Goal: Find specific page/section: Locate a particular part of the current website

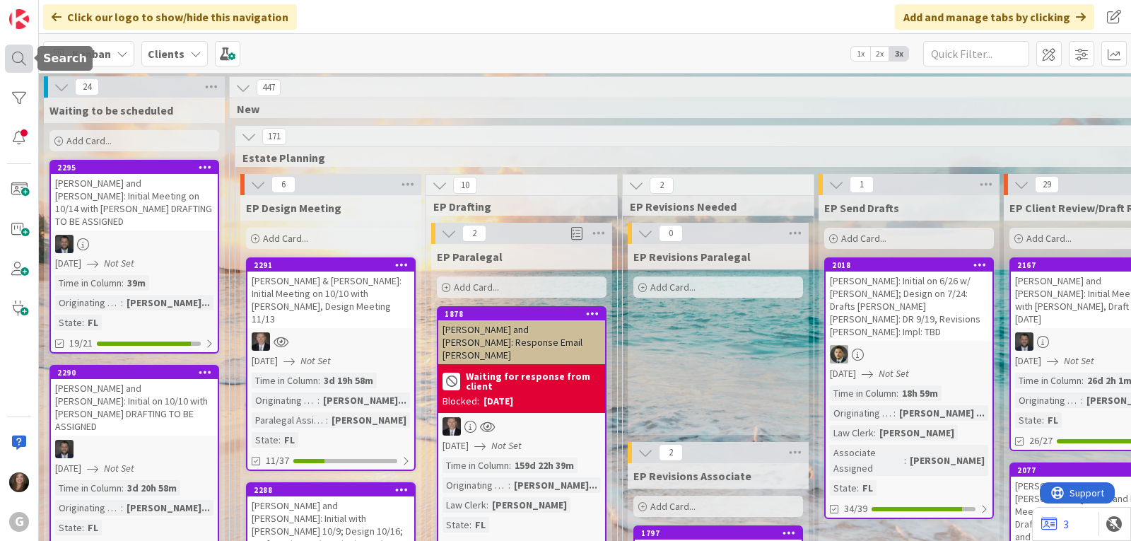
click at [18, 57] on div at bounding box center [19, 59] width 28 height 28
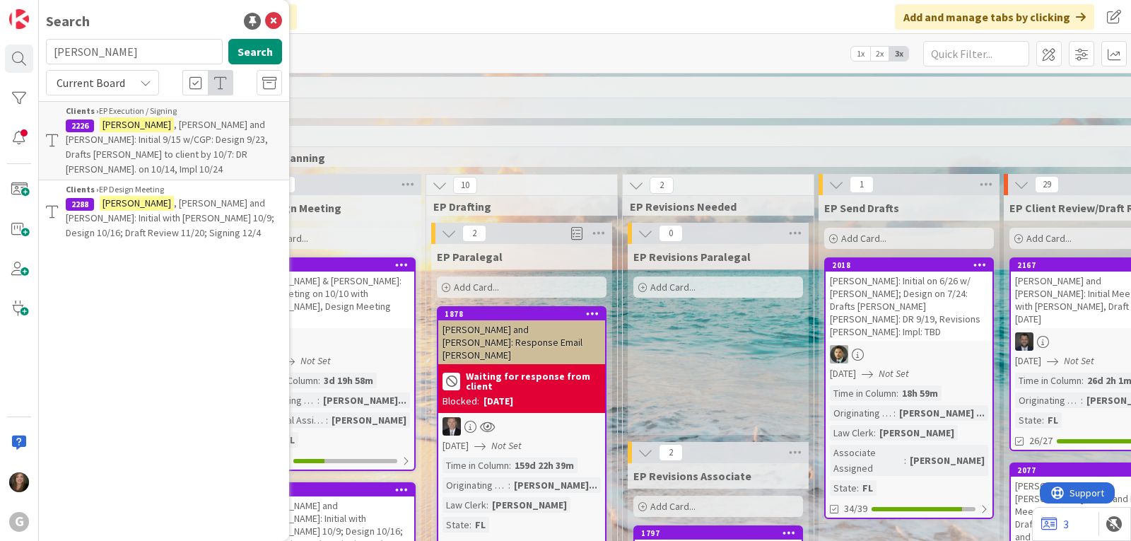
drag, startPoint x: 108, startPoint y: 46, endPoint x: 39, endPoint y: 47, distance: 69.3
click at [39, 47] on div "[PERSON_NAME] Search" at bounding box center [163, 54] width 253 height 31
type input "knight"
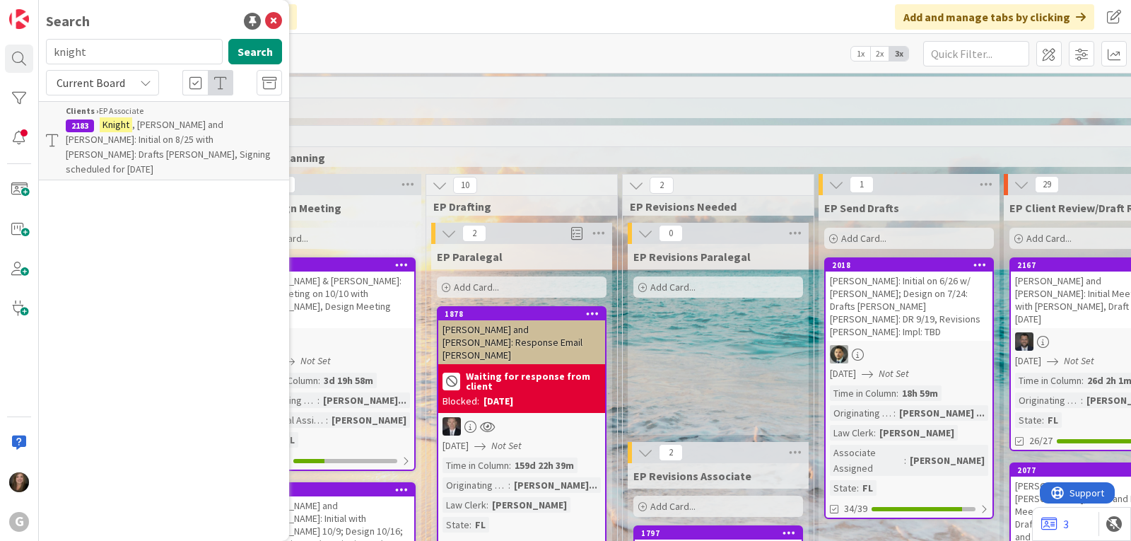
click at [127, 134] on span ", [PERSON_NAME] and [PERSON_NAME]: Initial on 8/25 with [PERSON_NAME]: Drafts […" at bounding box center [168, 146] width 205 height 57
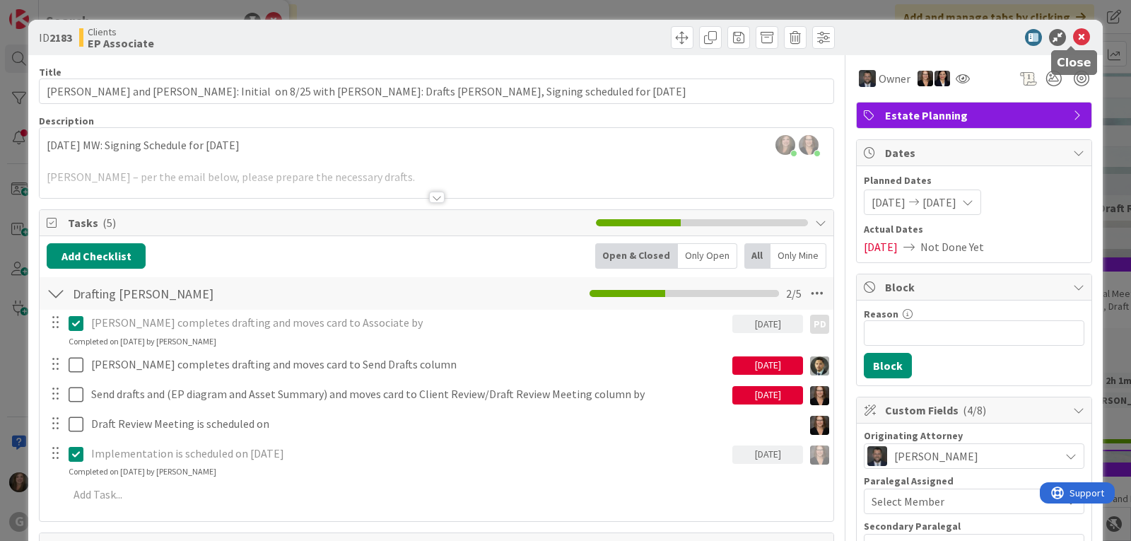
click at [1073, 33] on icon at bounding box center [1081, 37] width 17 height 17
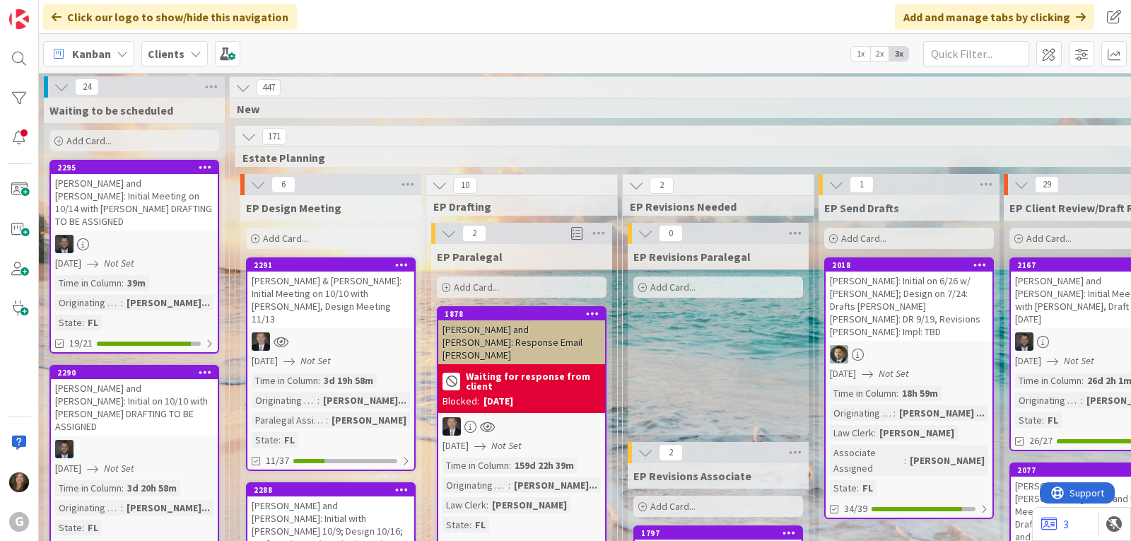
click at [14, 42] on div "G" at bounding box center [19, 270] width 39 height 541
click at [16, 62] on div at bounding box center [19, 59] width 28 height 28
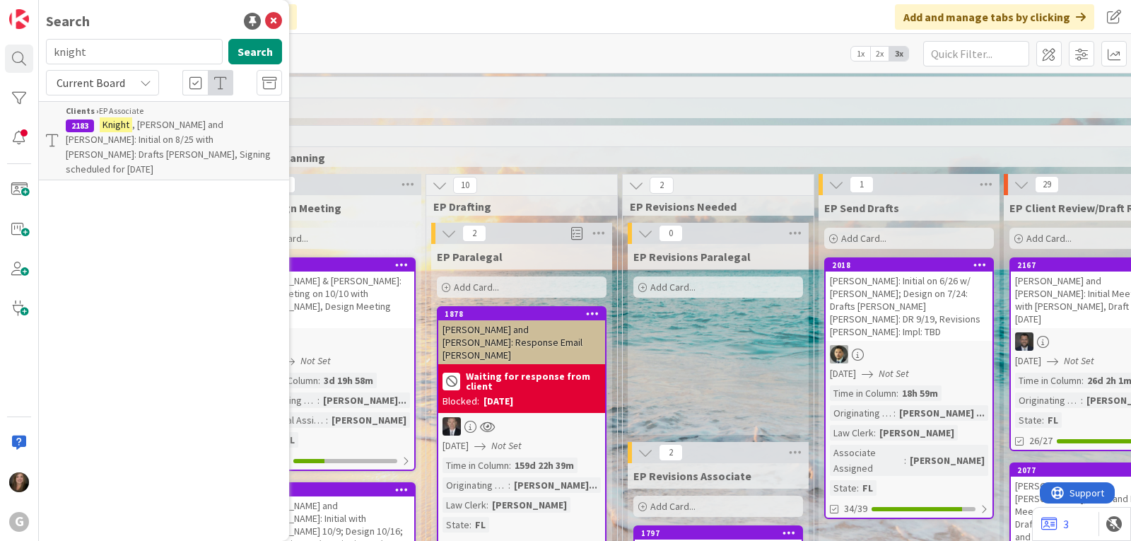
drag, startPoint x: 93, startPoint y: 54, endPoint x: 45, endPoint y: 52, distance: 47.4
click at [45, 52] on div "knight Search" at bounding box center [163, 54] width 253 height 31
type input "[PERSON_NAME]"
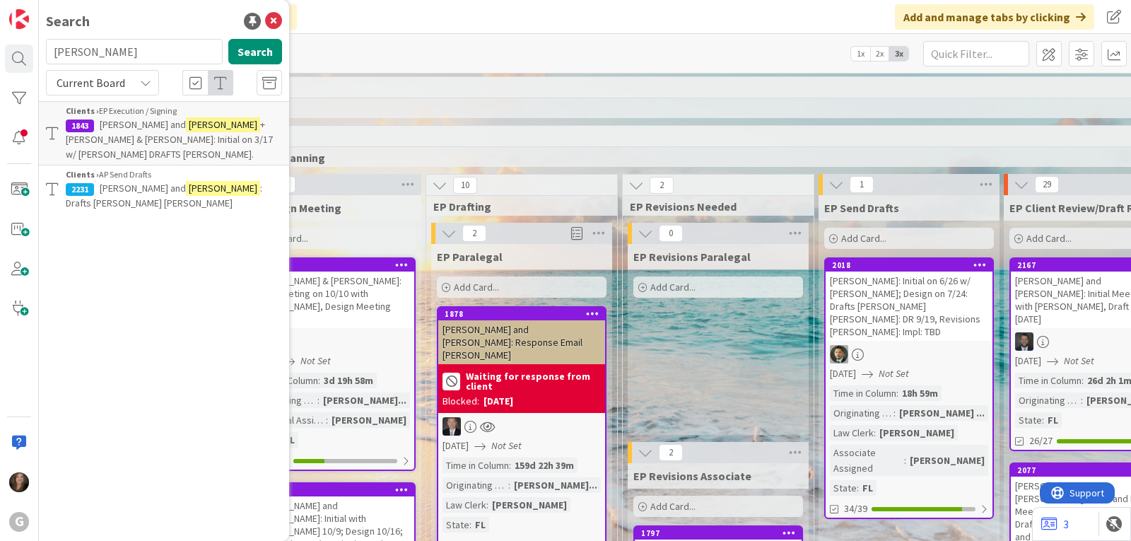
click at [141, 184] on span "[PERSON_NAME] and" at bounding box center [143, 188] width 86 height 13
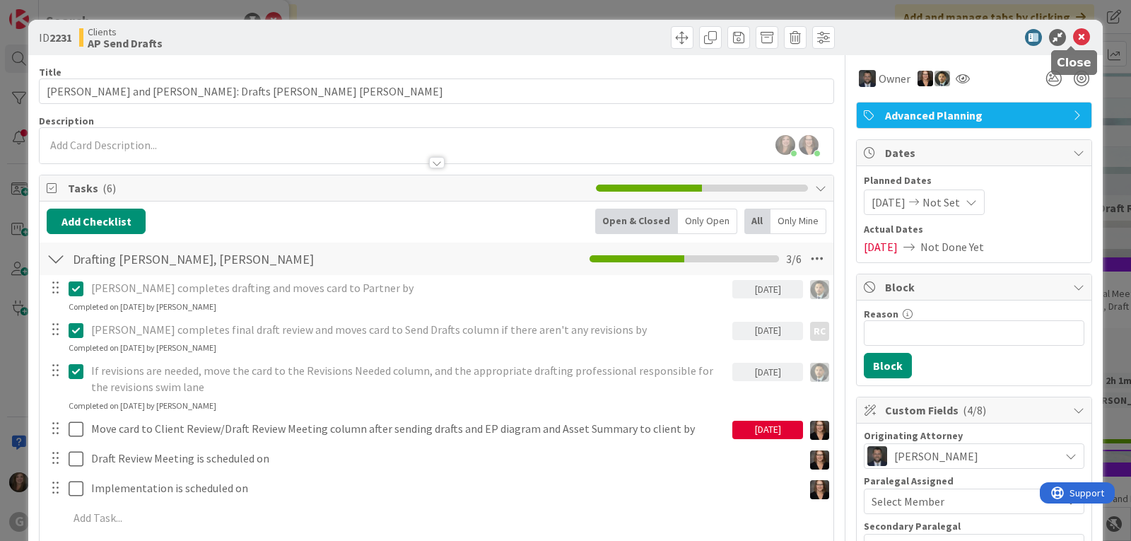
click at [1073, 35] on icon at bounding box center [1081, 37] width 17 height 17
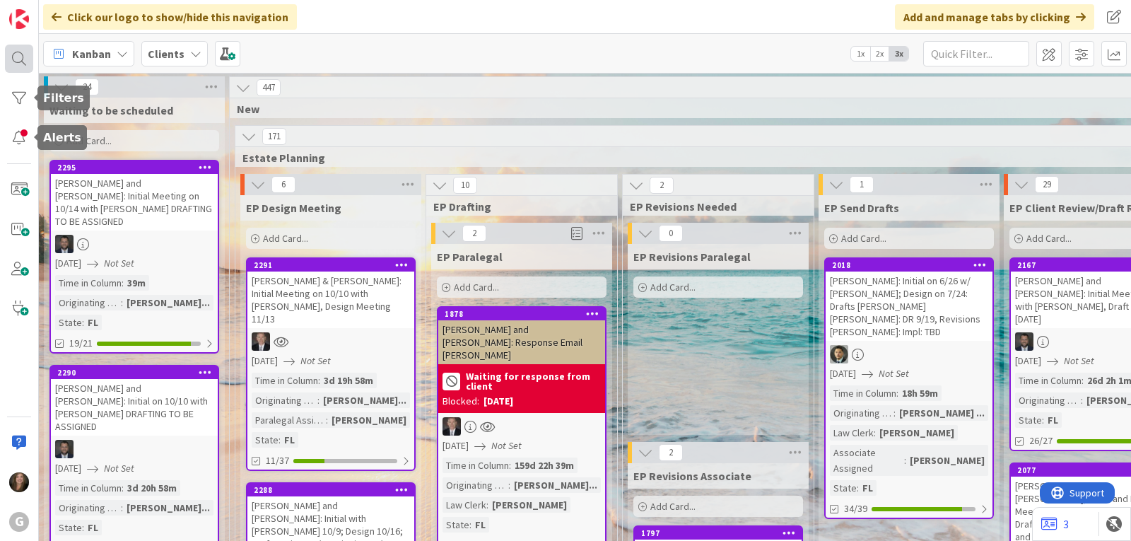
click at [12, 59] on div at bounding box center [19, 59] width 28 height 28
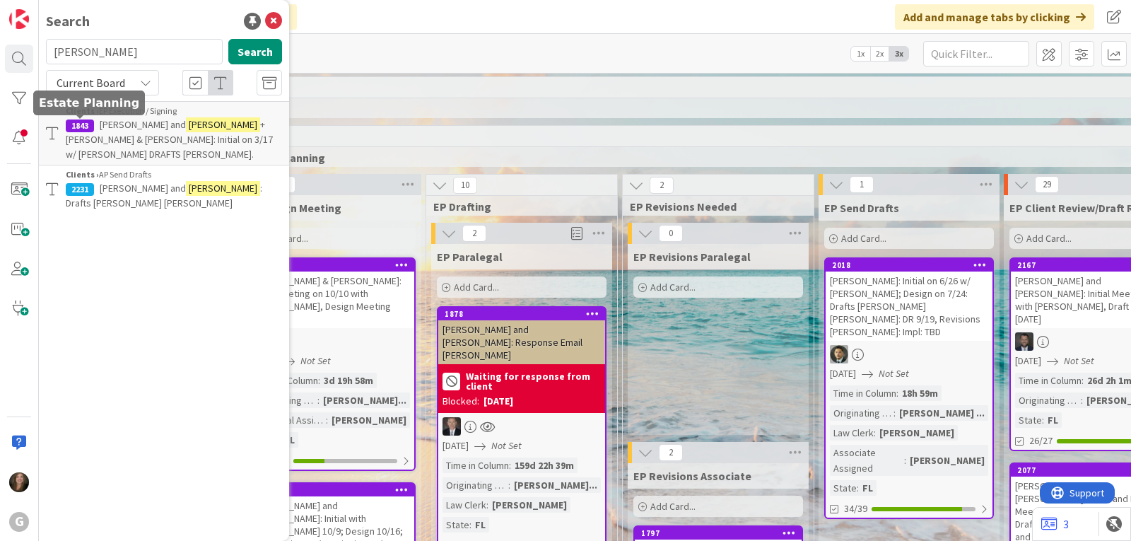
click at [90, 134] on span "+ [PERSON_NAME] & [PERSON_NAME]: Initial on 3/17 w/ [PERSON_NAME] DRAFTS [PERSO…" at bounding box center [169, 139] width 207 height 42
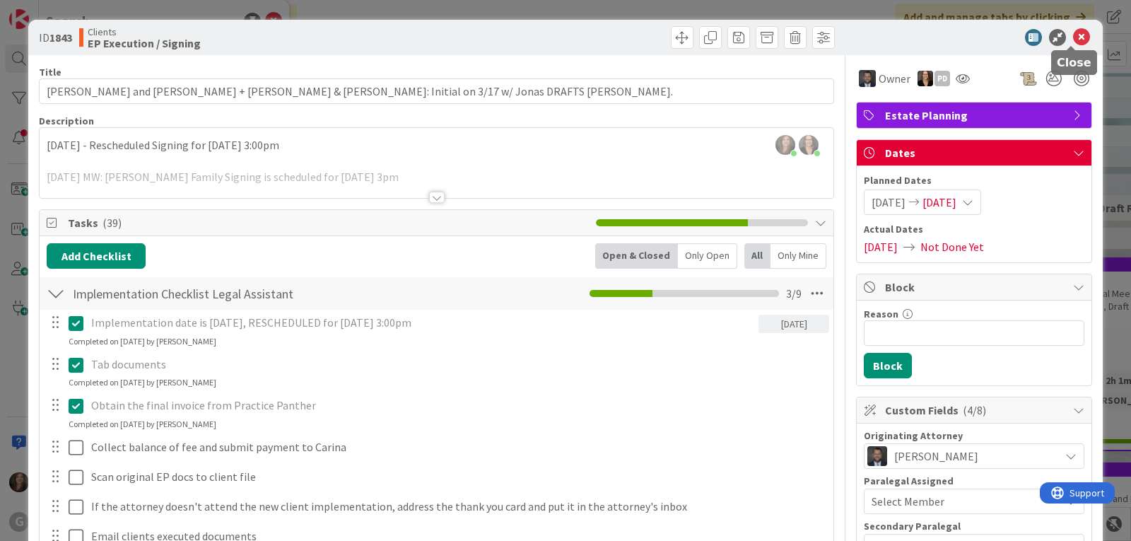
click at [1074, 33] on icon at bounding box center [1081, 37] width 17 height 17
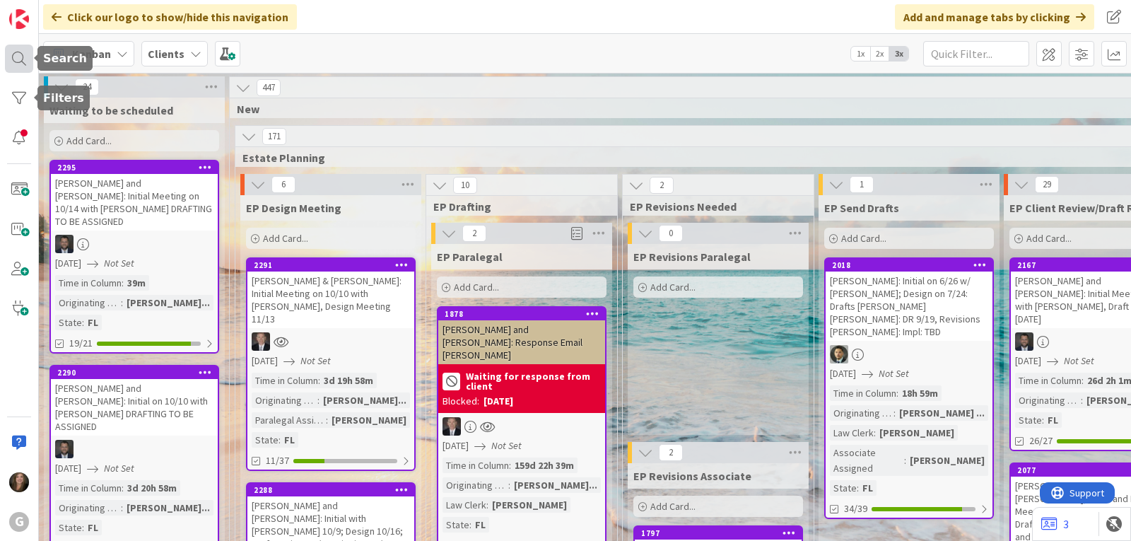
click at [18, 58] on div at bounding box center [19, 59] width 28 height 28
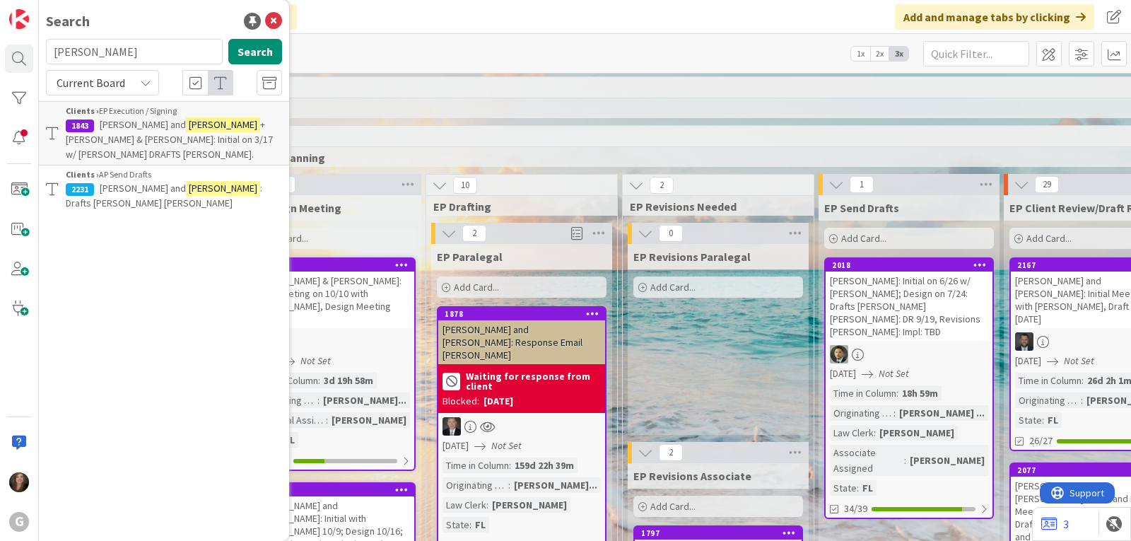
click at [105, 134] on span "+ [PERSON_NAME] & [PERSON_NAME]: Initial on 3/17 w/ [PERSON_NAME] DRAFTS [PERSO…" at bounding box center [169, 139] width 207 height 42
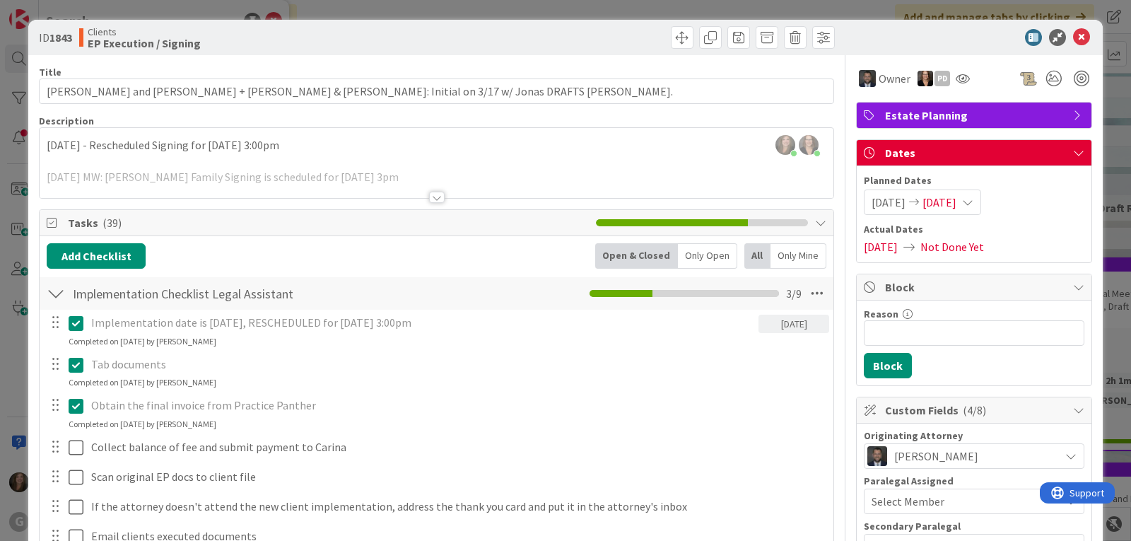
click at [974, 201] on icon at bounding box center [967, 202] width 11 height 11
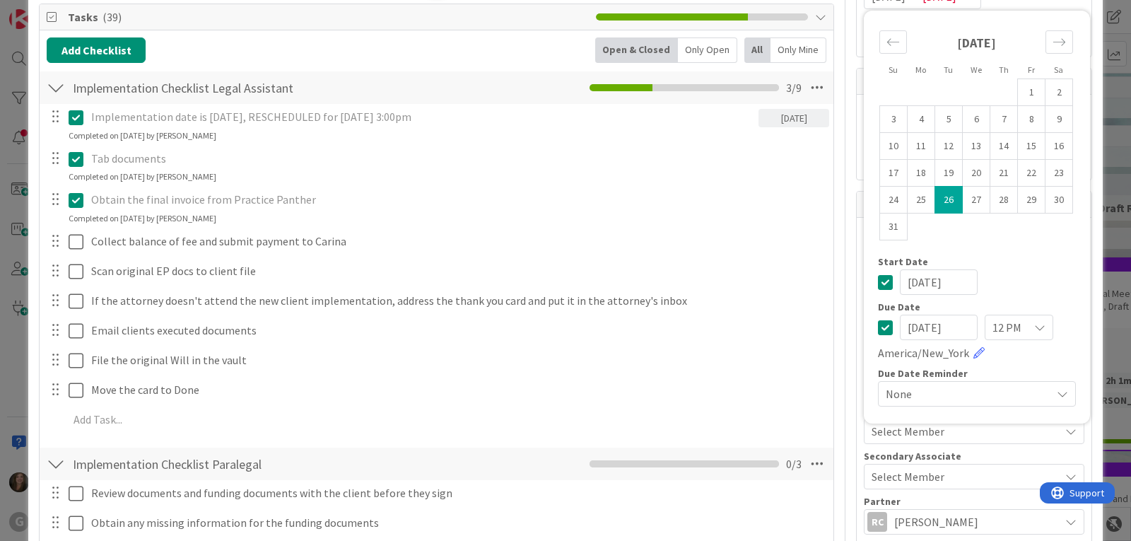
scroll to position [212, 0]
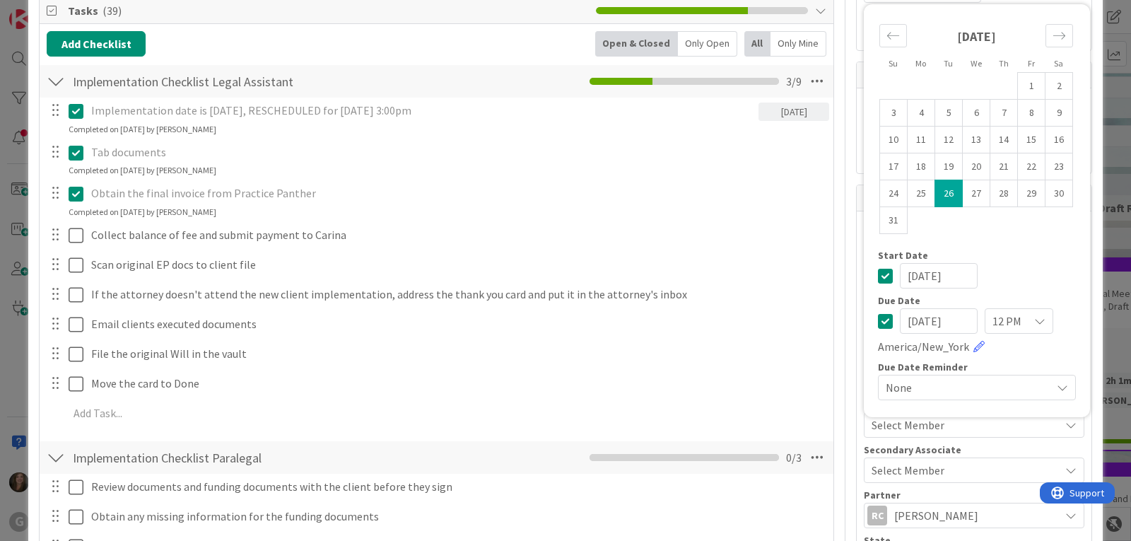
click at [923, 321] on input "[DATE]" at bounding box center [939, 320] width 78 height 25
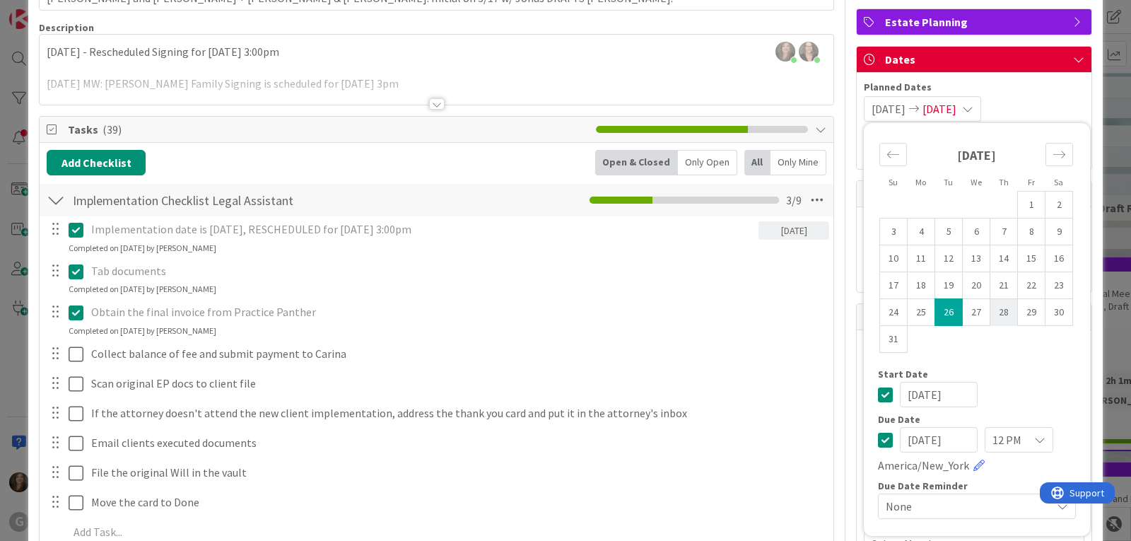
scroll to position [141, 0]
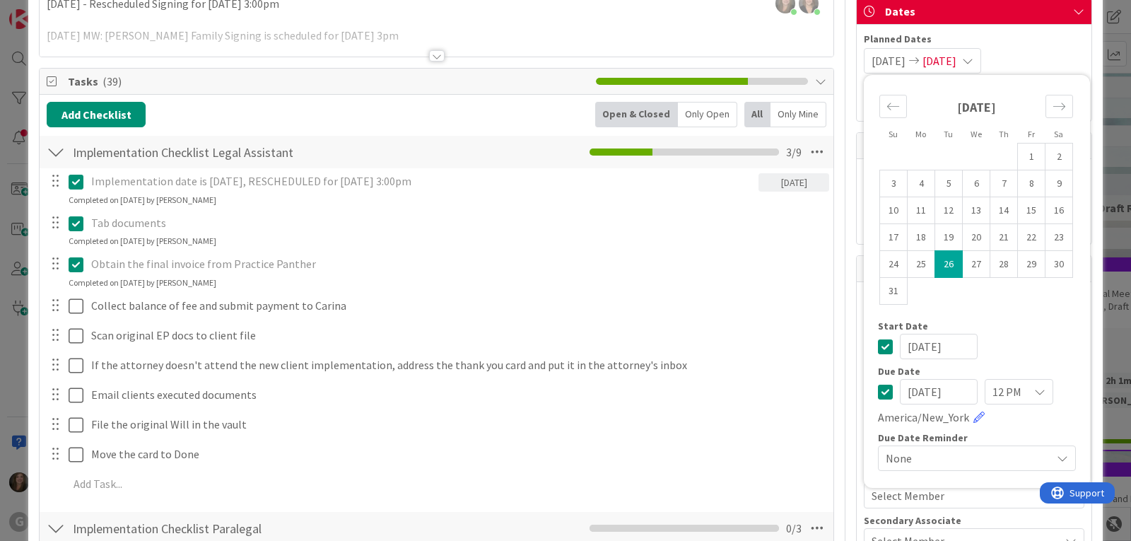
click at [924, 389] on input "[DATE]" at bounding box center [939, 391] width 78 height 25
click at [431, 53] on div at bounding box center [437, 55] width 16 height 11
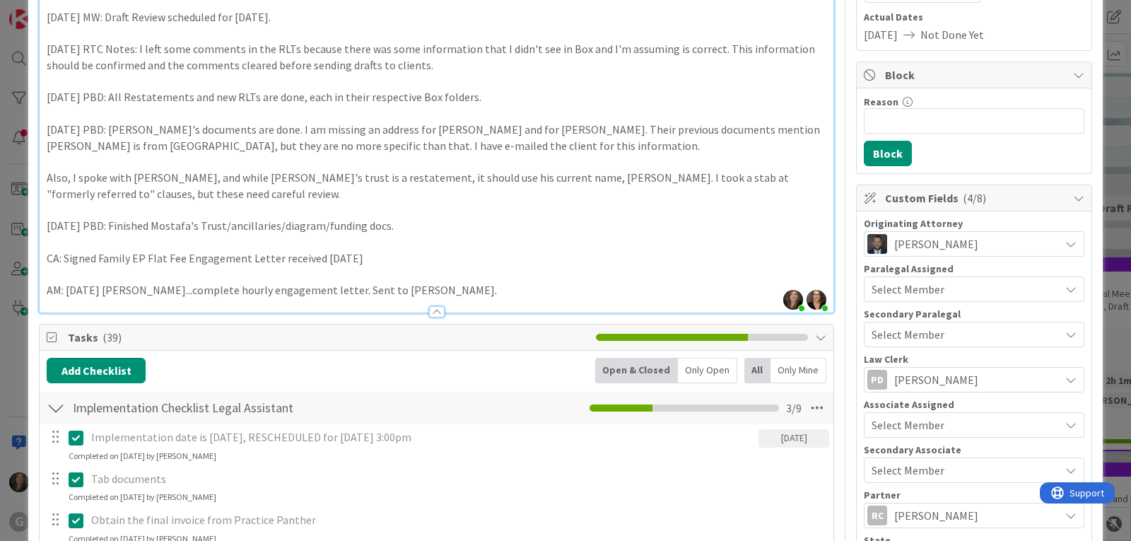
scroll to position [0, 0]
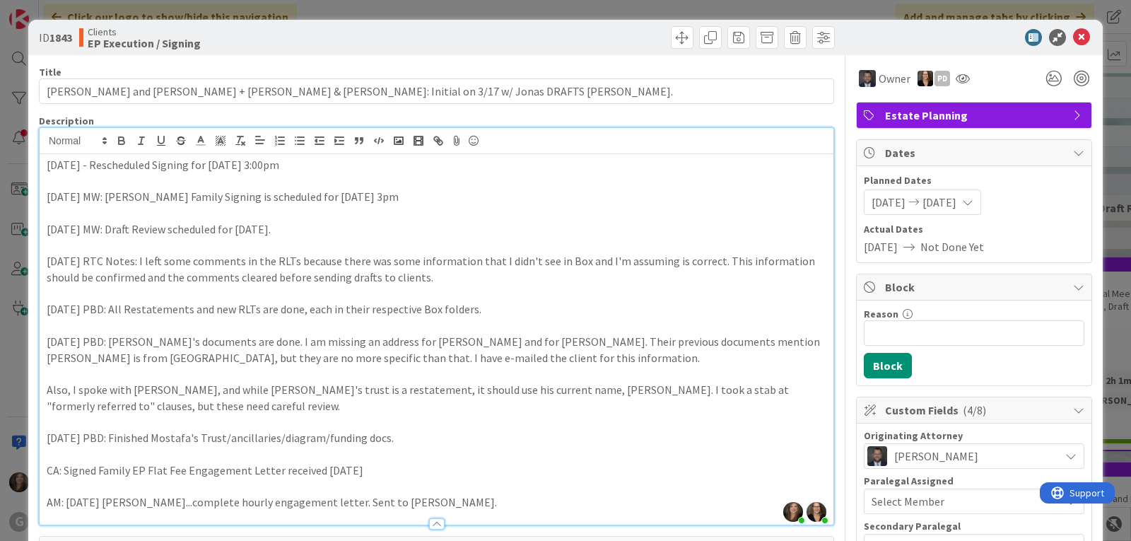
click at [895, 199] on span "[DATE]" at bounding box center [889, 202] width 34 height 17
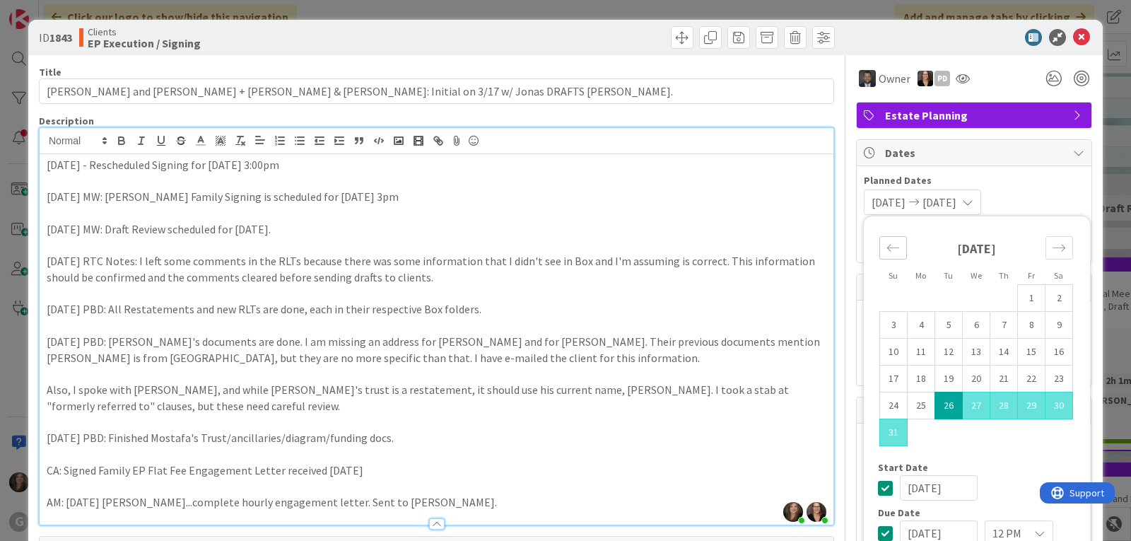
click at [887, 245] on icon "Move backward to switch to the previous month." at bounding box center [893, 247] width 13 height 13
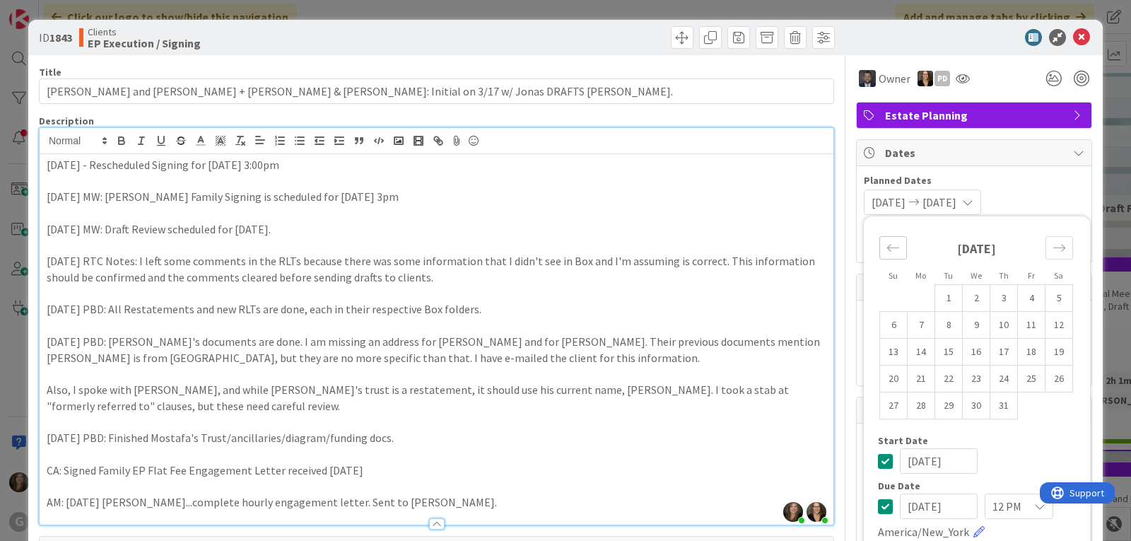
click at [887, 245] on icon "Move backward to switch to the previous month." at bounding box center [893, 247] width 13 height 13
click at [913, 326] on td "7" at bounding box center [922, 325] width 28 height 27
type input "[DATE]"
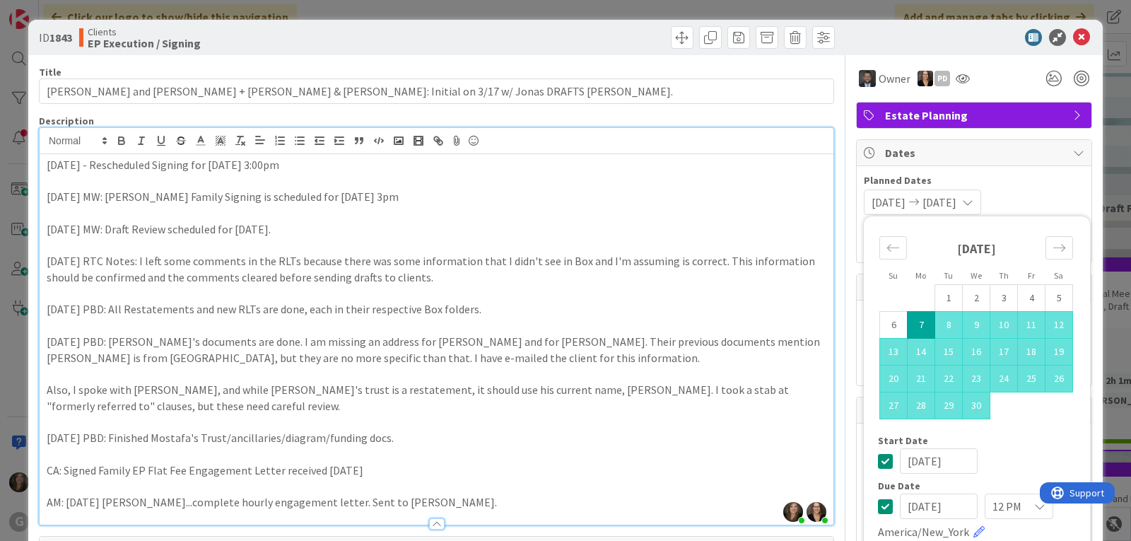
click at [1078, 187] on div "Planned Dates [DATE] [DATE] Su Mo Tu We Th Fr Sa [DATE] 1 2 3 4 5 6 7 8 9 10 11…" at bounding box center [974, 214] width 235 height 96
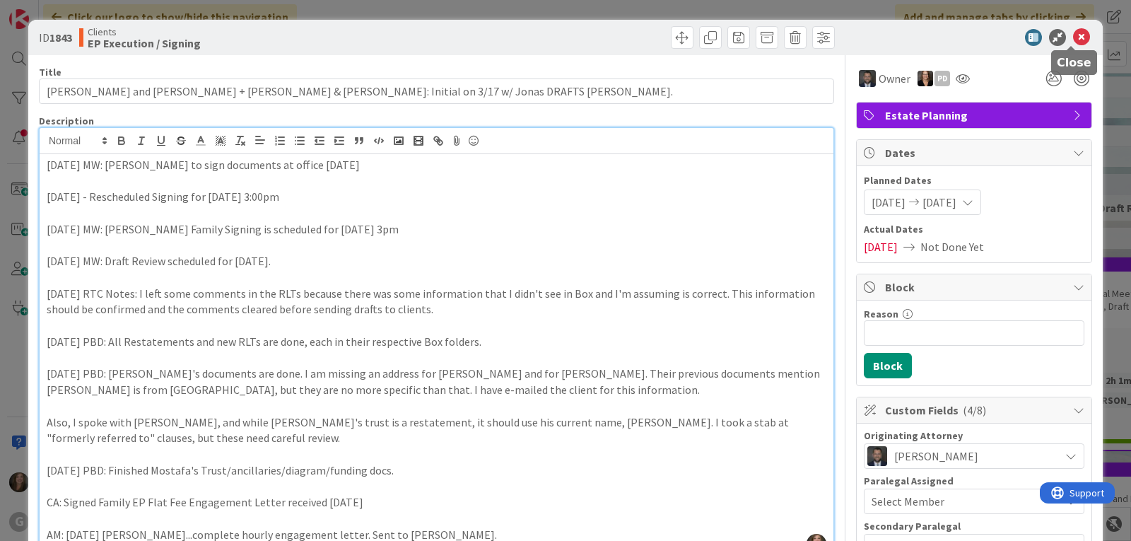
click at [1073, 31] on icon at bounding box center [1081, 37] width 17 height 17
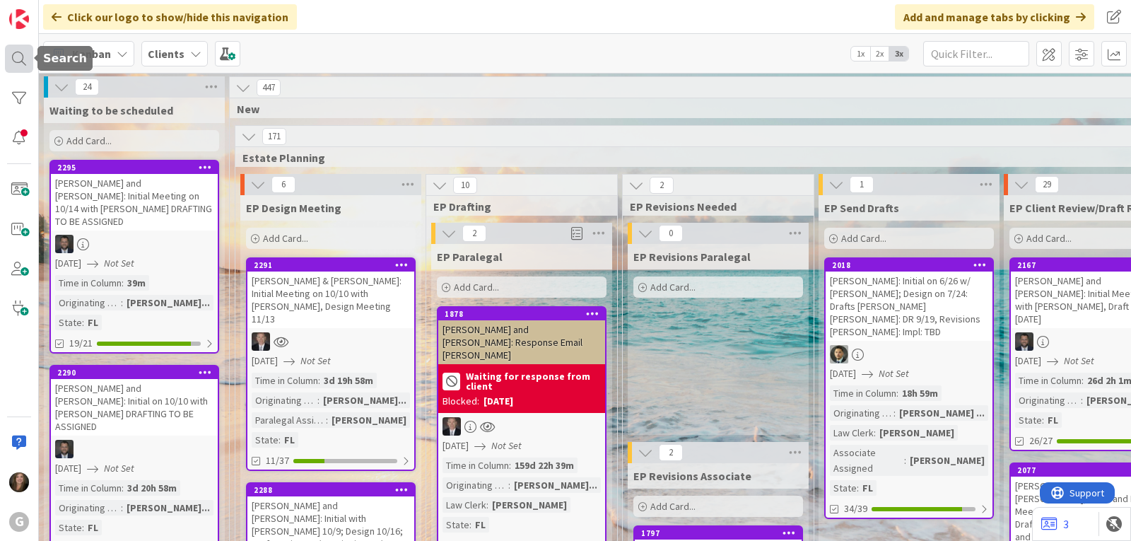
click at [21, 60] on div at bounding box center [19, 59] width 28 height 28
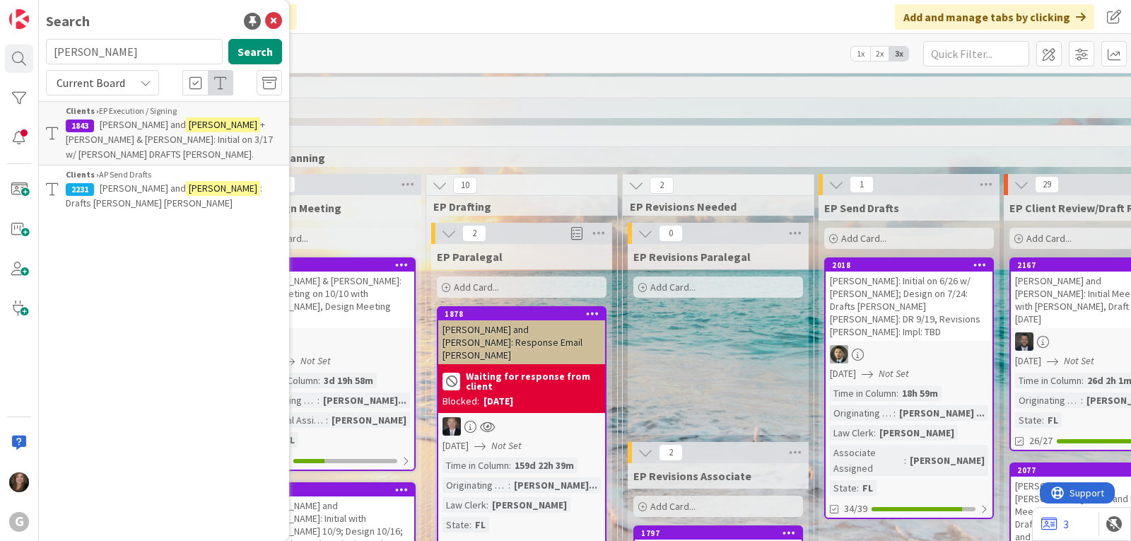
drag, startPoint x: 93, startPoint y: 59, endPoint x: 45, endPoint y: 59, distance: 47.4
click at [45, 59] on div "[PERSON_NAME] Search" at bounding box center [163, 54] width 253 height 31
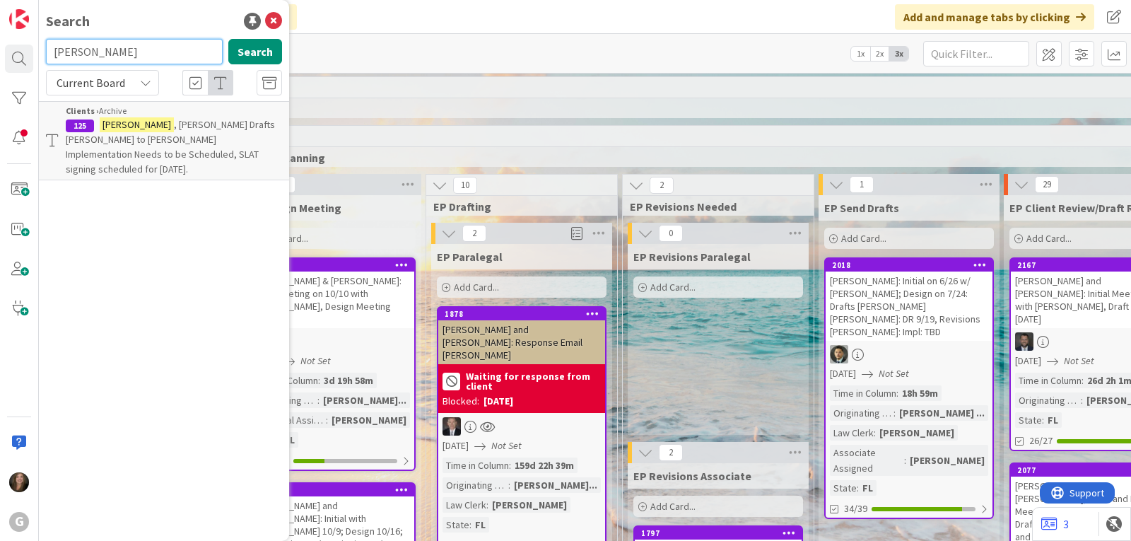
click at [57, 56] on input "[PERSON_NAME]" at bounding box center [134, 51] width 177 height 25
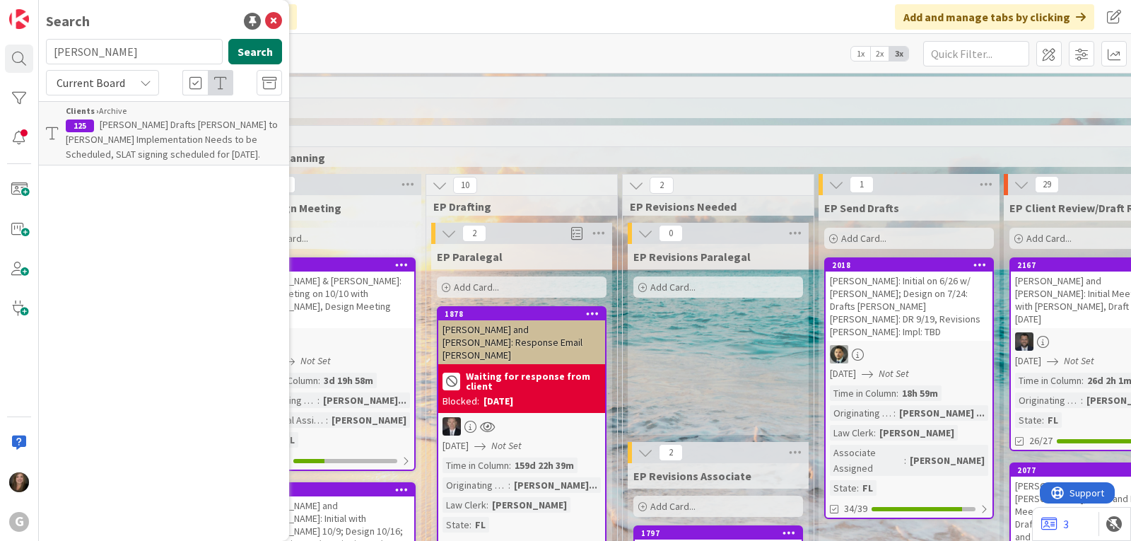
click at [265, 48] on button "Search" at bounding box center [255, 51] width 54 height 25
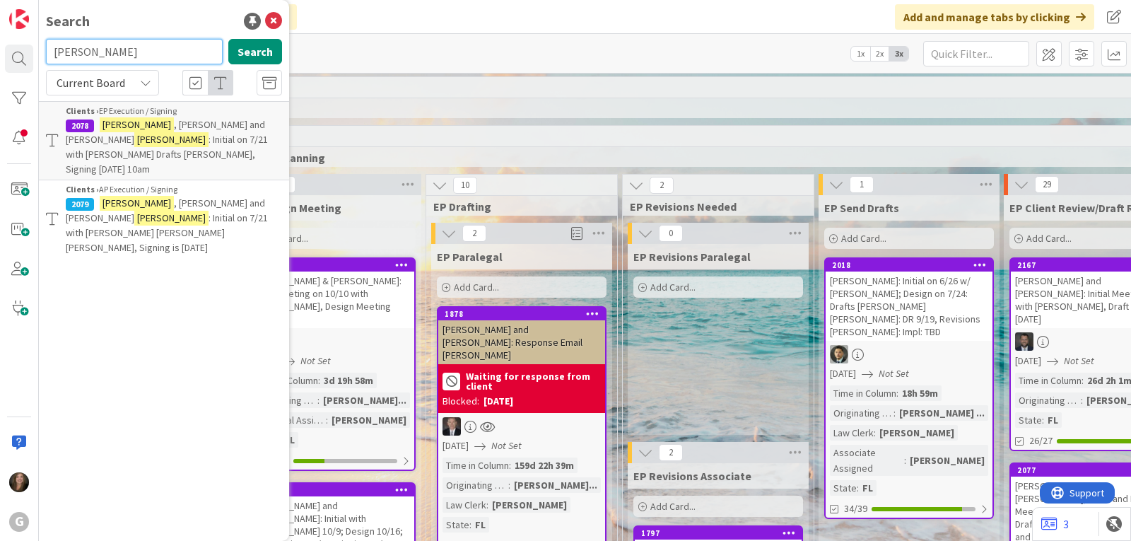
click at [57, 52] on input "[PERSON_NAME]" at bounding box center [134, 51] width 177 height 25
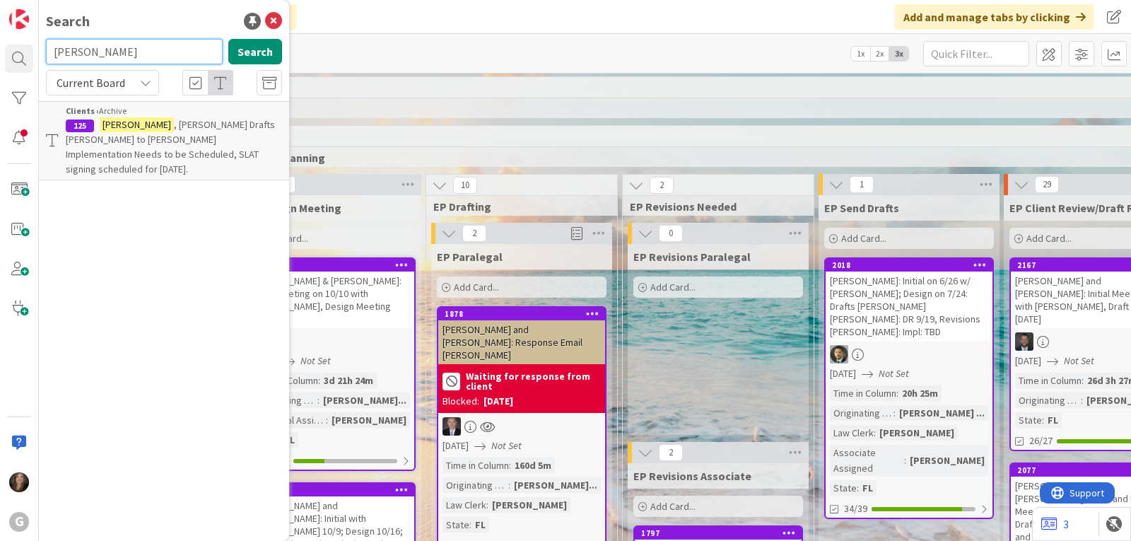
drag, startPoint x: 93, startPoint y: 52, endPoint x: 49, endPoint y: 49, distance: 43.9
click at [49, 49] on input "[PERSON_NAME]" at bounding box center [134, 51] width 177 height 25
type input "[PERSON_NAME]"
click at [108, 136] on span ", [PERSON_NAME] and [PERSON_NAME]: Initial Meeting on 10/14 with [PERSON_NAME] …" at bounding box center [165, 139] width 199 height 42
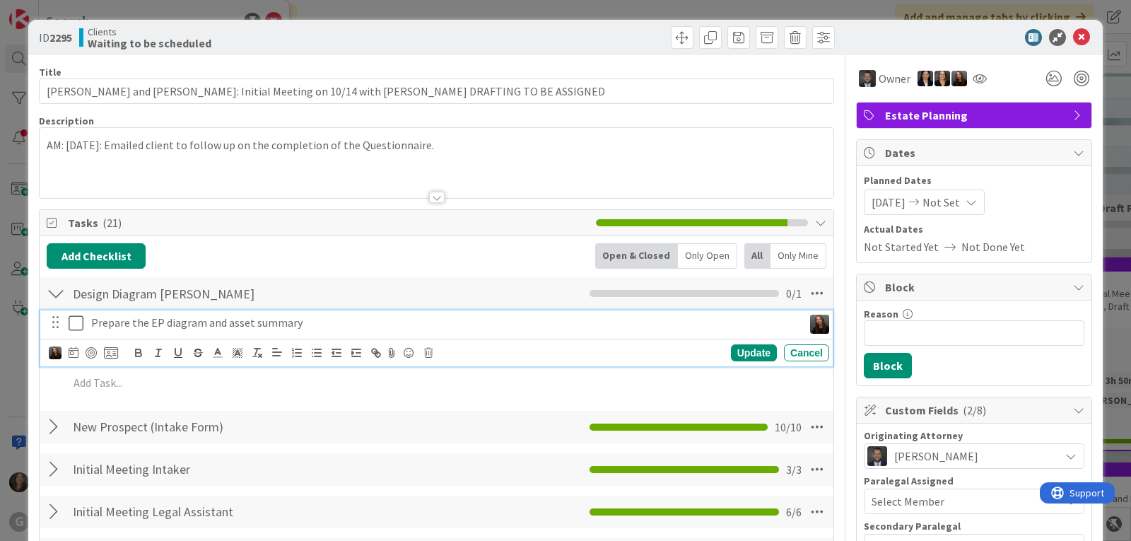
click at [122, 324] on p "Prepare the EP diagram and asset summary" at bounding box center [444, 323] width 706 height 16
click at [373, 272] on div "Add Checklist Open & Closed Only Open All Only Mine Design Diagram Jonas Checkl…" at bounding box center [437, 438] width 780 height 390
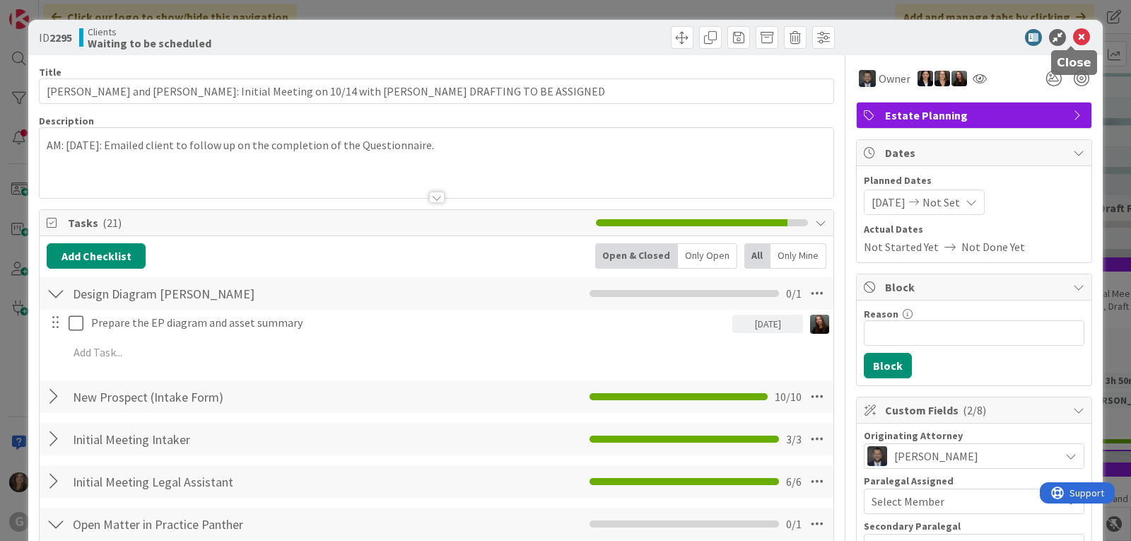
click at [1073, 34] on icon at bounding box center [1081, 37] width 17 height 17
